Goal: Transaction & Acquisition: Obtain resource

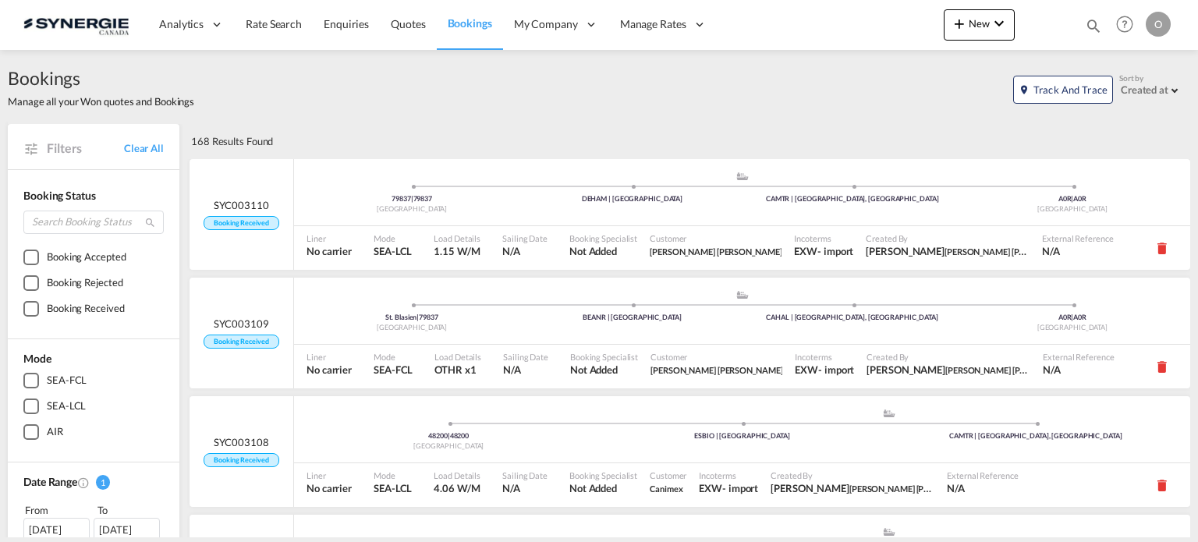
click at [1087, 24] on md-icon "icon-magnify" at bounding box center [1093, 25] width 17 height 17
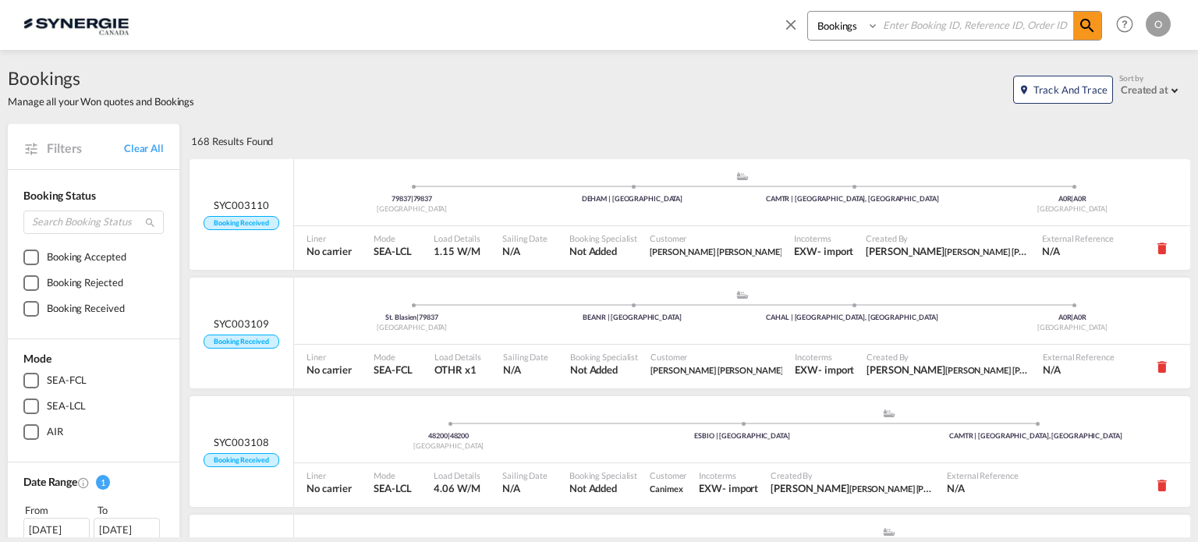
click at [830, 28] on select "Bookings Quotes Enquiries" at bounding box center [845, 26] width 74 height 28
select select "Quotes"
click at [808, 12] on select "Bookings Quotes Enquiries" at bounding box center [845, 26] width 74 height 28
click at [892, 24] on input at bounding box center [976, 25] width 194 height 27
paste input "SYC000014464"
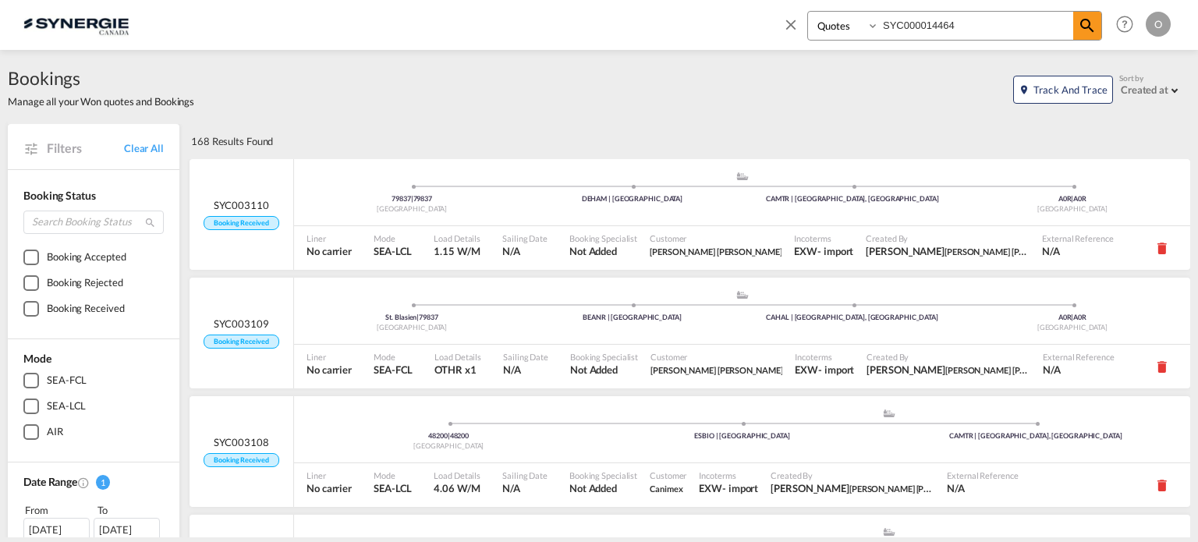
type input "SYC000014464"
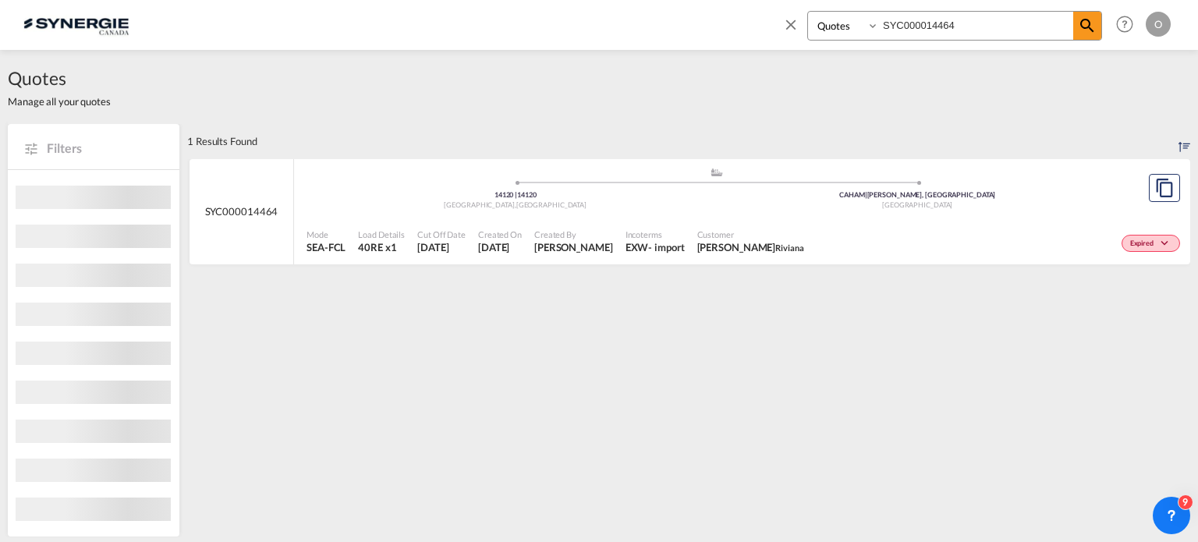
click at [831, 252] on div "Expired" at bounding box center [997, 241] width 374 height 39
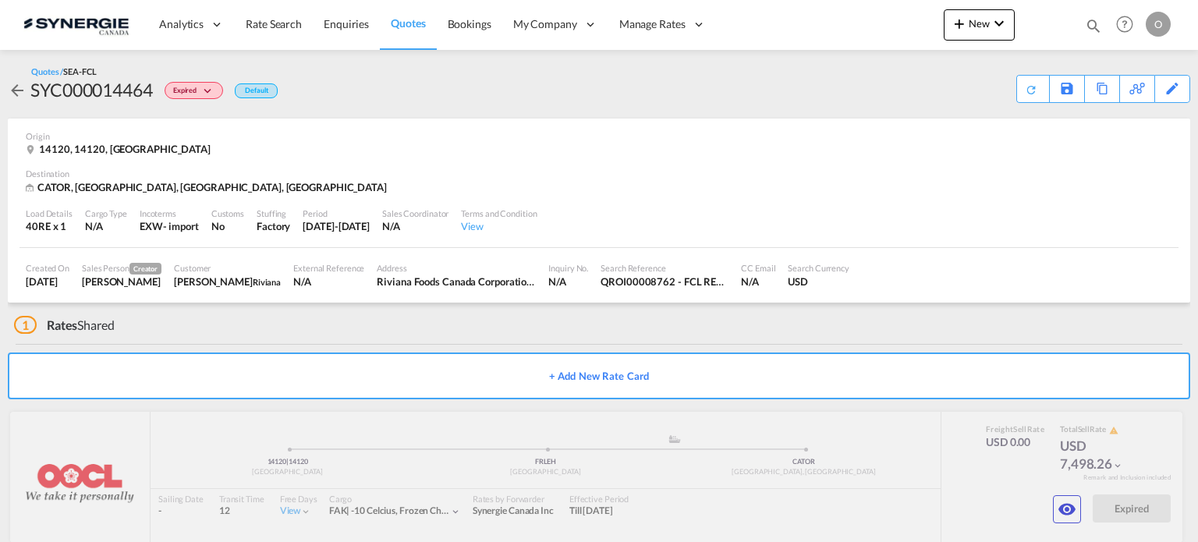
scroll to position [27, 0]
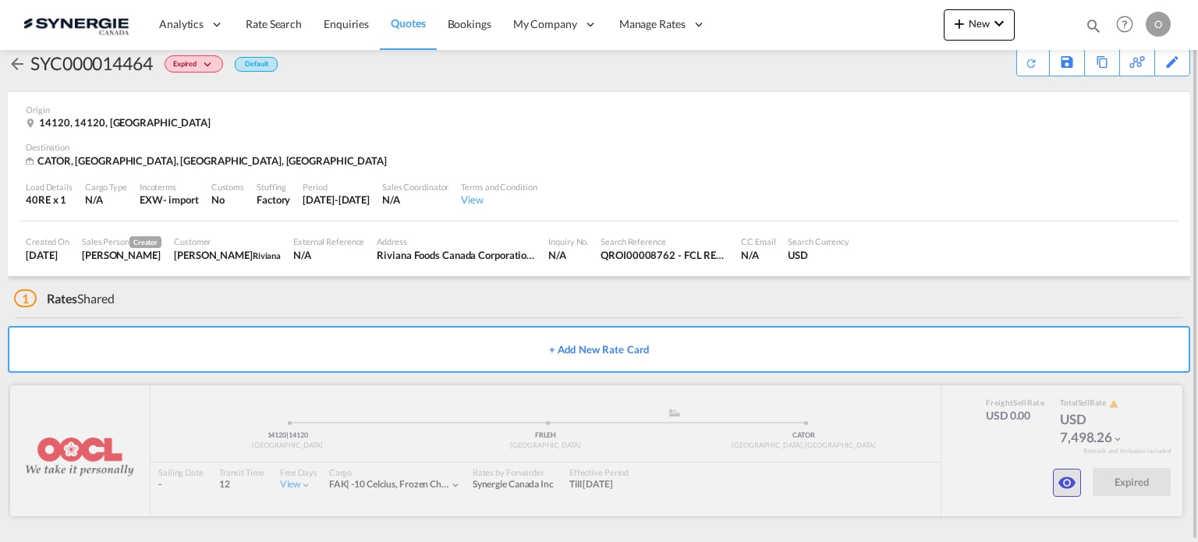
click at [1077, 483] on button "button" at bounding box center [1067, 483] width 28 height 28
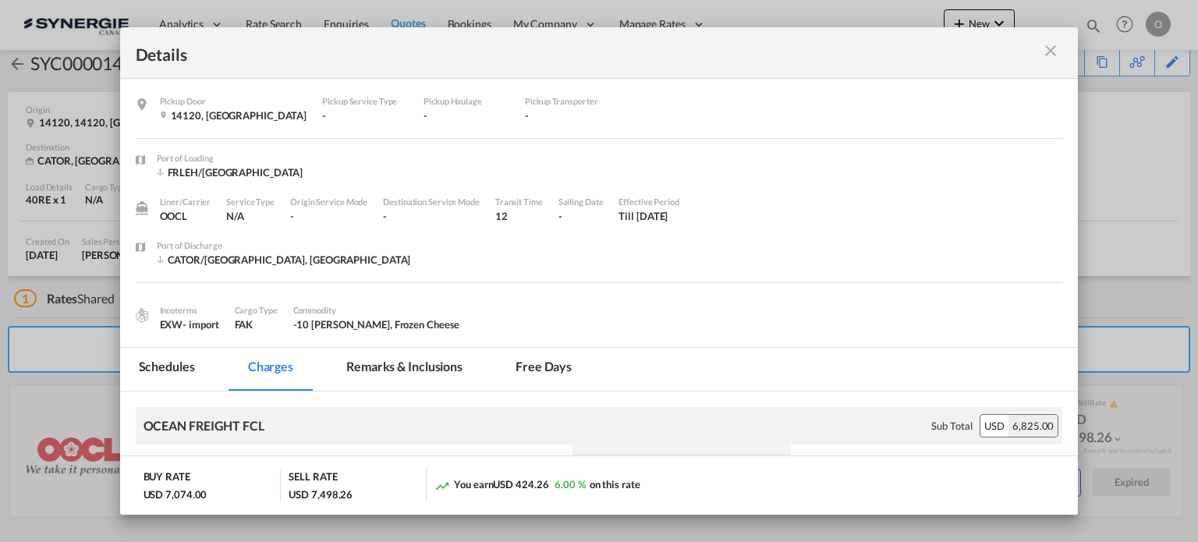
click at [402, 370] on md-tab-item "Remarks & Inclusions" at bounding box center [405, 369] width 154 height 43
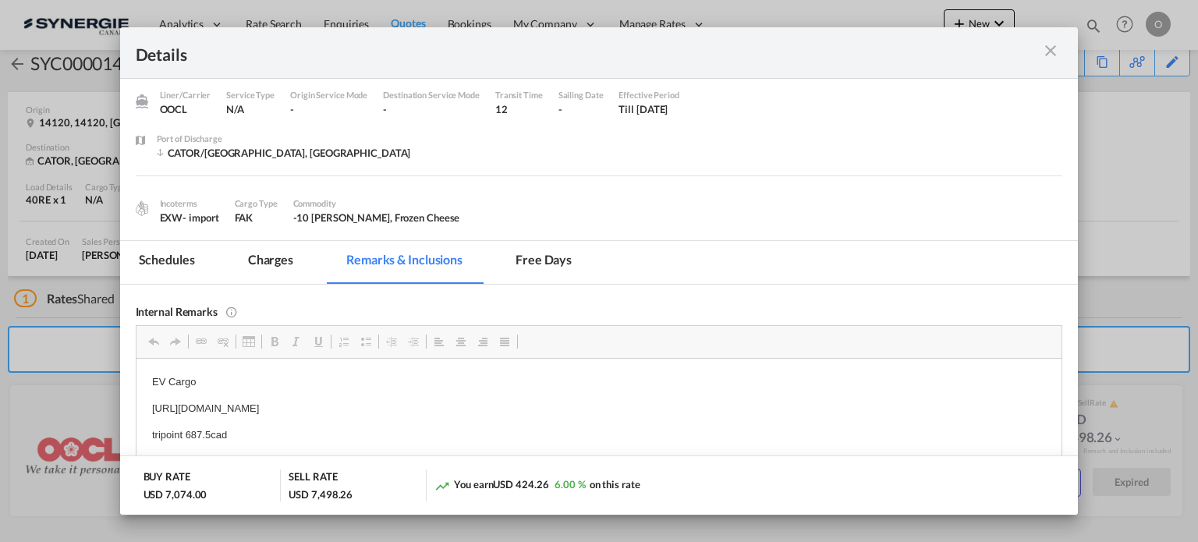
scroll to position [179, 0]
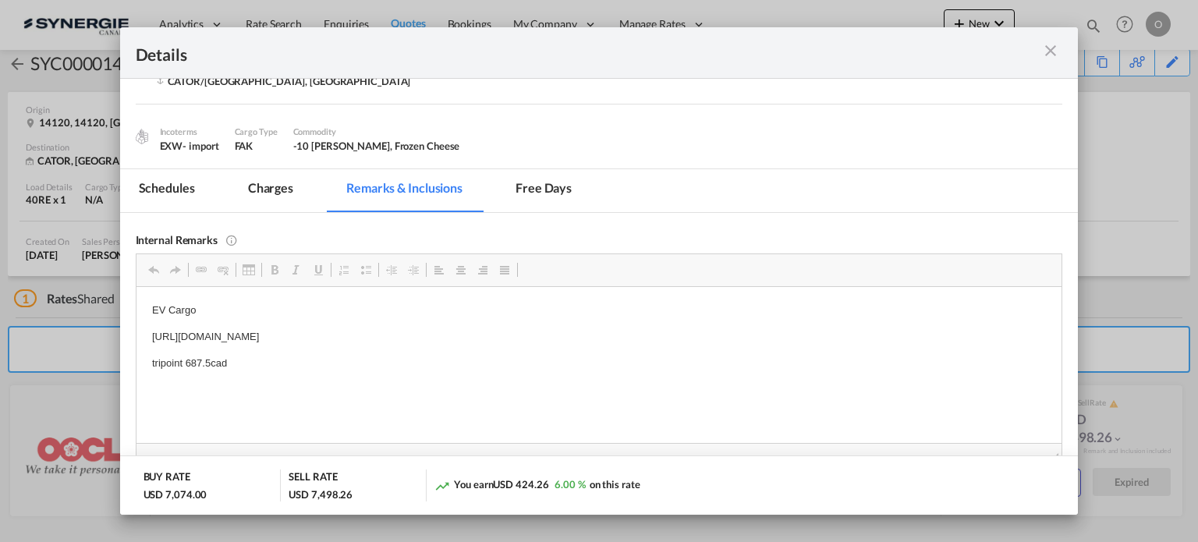
click at [1048, 53] on md-icon "icon-close m-3 fg-AAA8AD cursor" at bounding box center [1050, 50] width 19 height 19
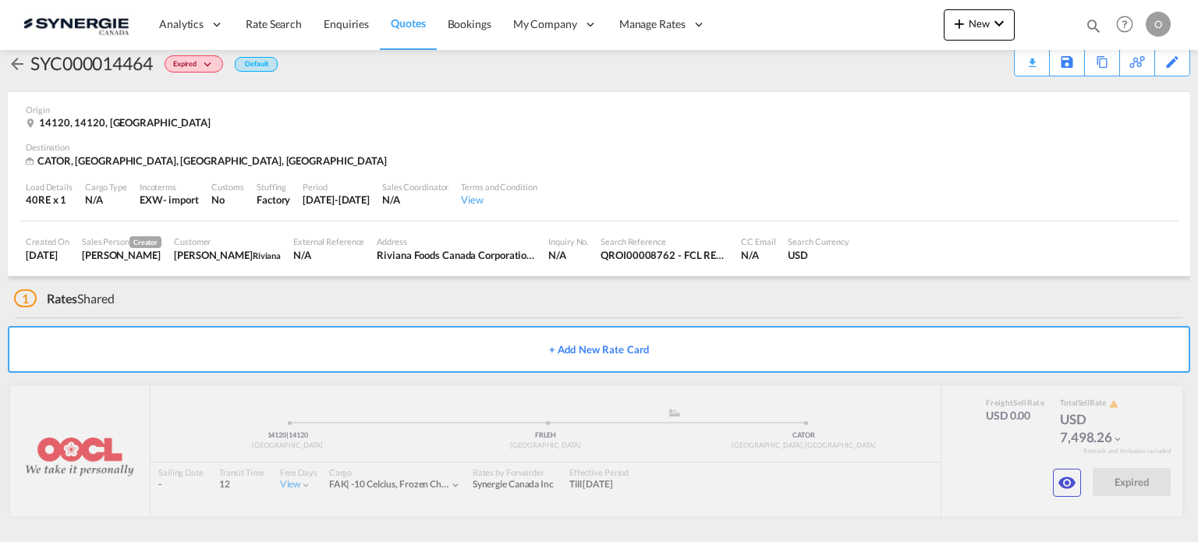
scroll to position [126, 0]
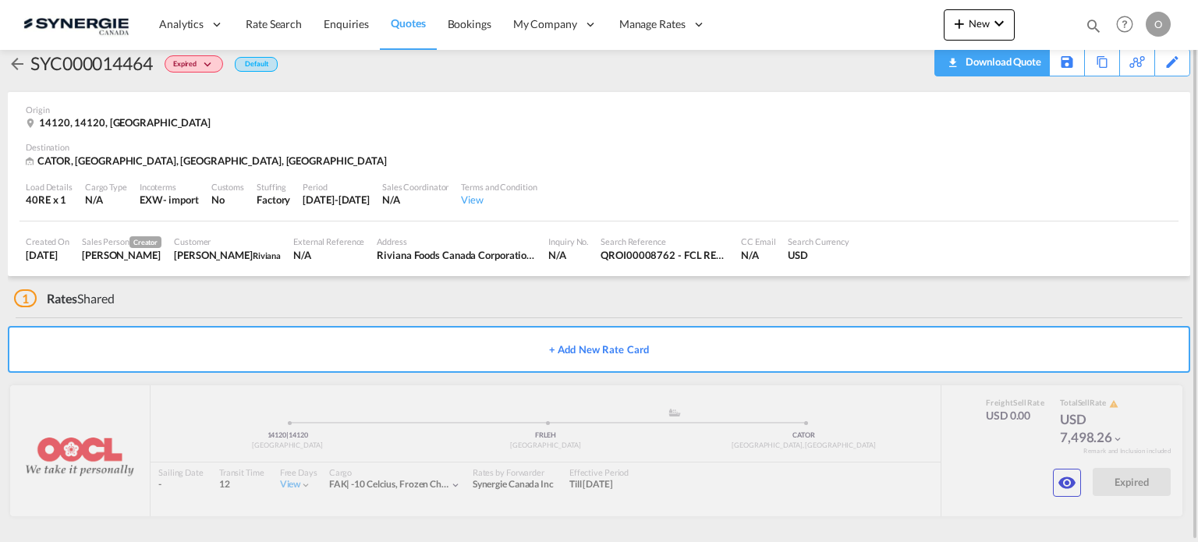
click at [1029, 64] on div "Download Quote" at bounding box center [1001, 61] width 80 height 25
